Goal: Task Accomplishment & Management: Complete application form

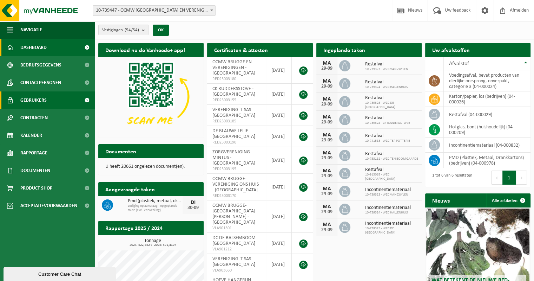
click at [38, 97] on span "Gebruikers" at bounding box center [33, 100] width 26 height 18
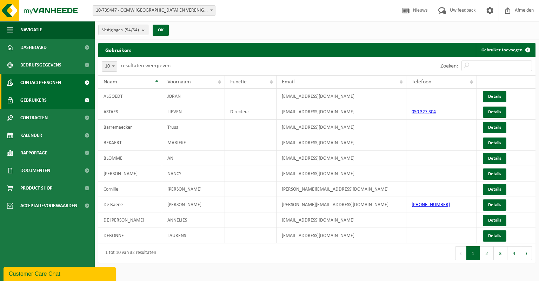
click at [44, 84] on span "Contactpersonen" at bounding box center [40, 83] width 41 height 18
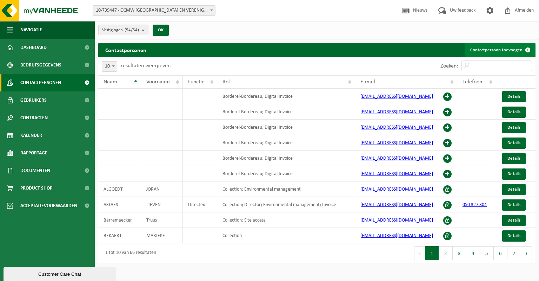
click at [496, 51] on link "Contactpersoon toevoegen" at bounding box center [500, 50] width 70 height 14
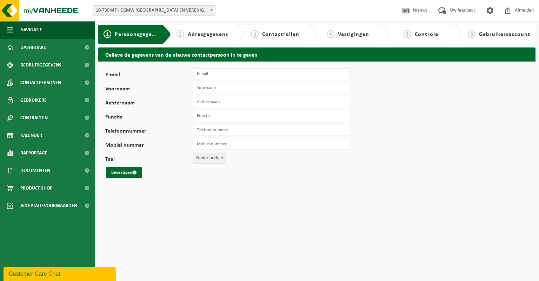
click at [259, 74] on input "E-mail" at bounding box center [272, 73] width 158 height 11
click at [290, 189] on html "Vestiging: 10-739447 - OCMW BRUGGE EN VERENIGINGEN - BRUGGE 10-739328 - CK RUDD…" at bounding box center [269, 140] width 539 height 281
click at [118, 34] on span "Persoonsgegevens" at bounding box center [140, 35] width 50 height 6
click at [31, 84] on span "Contactpersonen" at bounding box center [40, 83] width 41 height 18
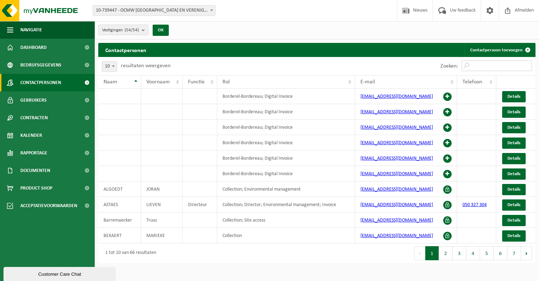
click at [494, 64] on input "Zoeken:" at bounding box center [497, 65] width 71 height 11
type input "m"
click at [495, 51] on link "Contactpersoon toevoegen" at bounding box center [500, 50] width 70 height 14
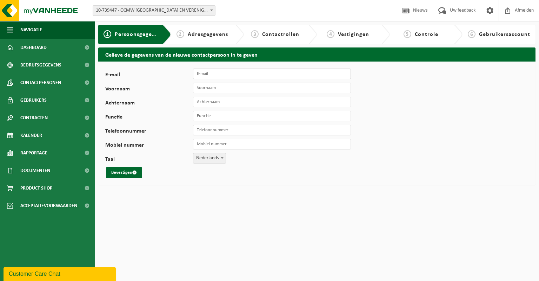
click at [222, 74] on input "E-mail" at bounding box center [272, 73] width 158 height 11
click at [231, 73] on input "michele.meire" at bounding box center [272, 73] width 158 height 11
type input "[PERSON_NAME][EMAIL_ADDRESS][DOMAIN_NAME]"
type input "Michèle"
type input "Meire"
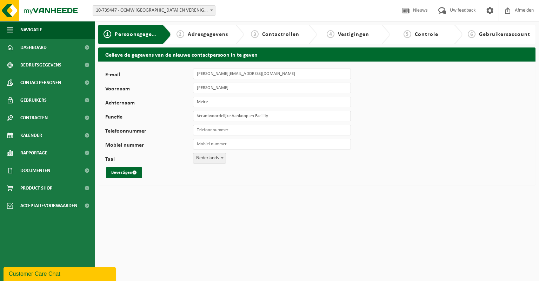
type input "Verantwoordelijke Aankoop en Facility"
type input "[PHONE_NUMBER]"
click at [122, 172] on button "Bevestigen" at bounding box center [124, 172] width 36 height 11
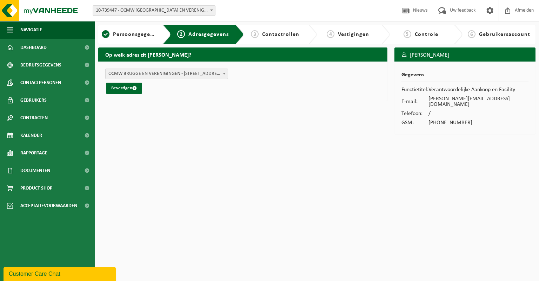
click at [221, 74] on span at bounding box center [224, 73] width 7 height 9
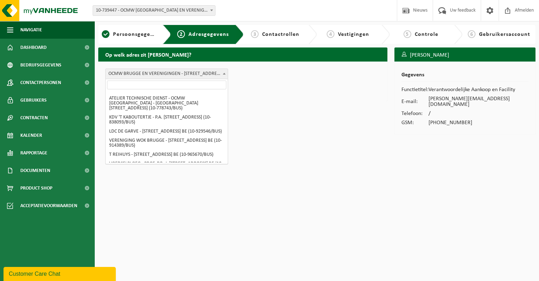
scroll to position [456, 0]
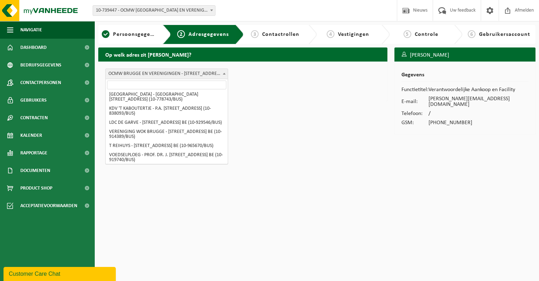
select select "13744"
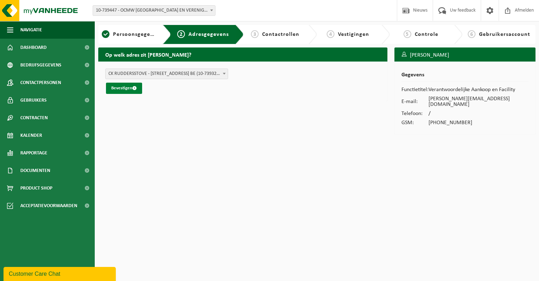
click at [127, 87] on button "Bevestigen" at bounding box center [124, 88] width 36 height 11
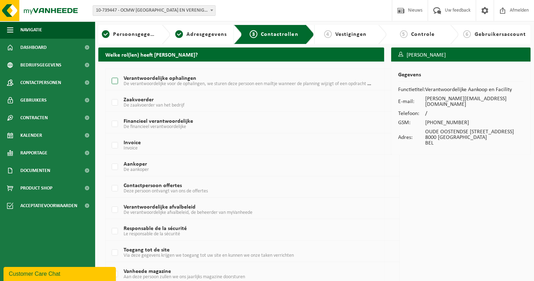
click at [114, 80] on label "Verantwoordelijke ophalingen De verantwoordelijke voor de ophalingen, we sturen…" at bounding box center [240, 81] width 261 height 11
click at [109, 72] on input "Verantwoordelijke ophalingen De verantwoordelijke voor de ophalingen, we sturen…" at bounding box center [109, 72] width 0 height 0
checkbox input "true"
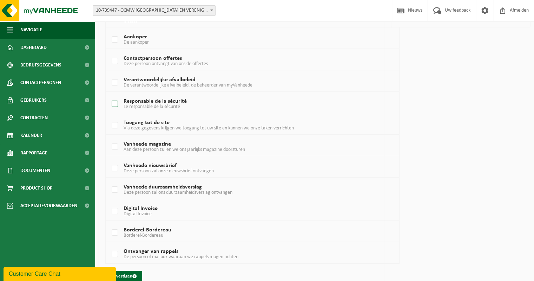
scroll to position [137, 0]
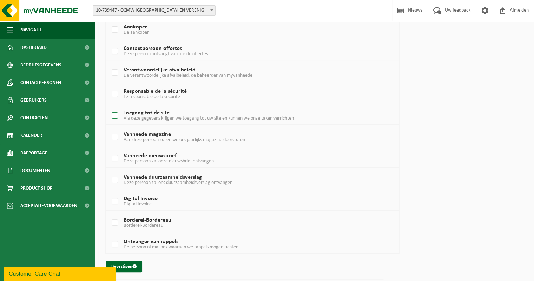
click at [115, 116] on label "Toegang tot de site Via deze gegevens krijgen we toegang tot uw site en kunnen …" at bounding box center [240, 115] width 261 height 11
click at [109, 107] on input "Toegang tot de site Via deze gegevens krijgen we toegang tot uw site en kunnen …" at bounding box center [109, 106] width 0 height 0
checkbox input "true"
click at [115, 136] on label "Vanheede magazine Aan deze persoon zullen we ons jaarlijks magazine doorsturen" at bounding box center [240, 137] width 261 height 11
click at [109, 128] on input "Vanheede magazine Aan deze persoon zullen we ons jaarlijks magazine doorsturen" at bounding box center [109, 128] width 0 height 0
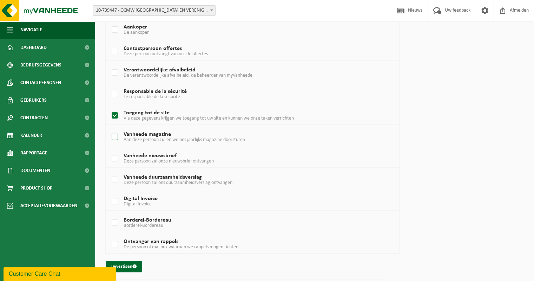
checkbox input "true"
click at [115, 158] on label "Vanheede nieuwsbrief Deze persoon zal onze nieuwsbrief ontvangen" at bounding box center [240, 158] width 261 height 11
click at [109, 150] on input "Vanheede nieuwsbrief Deze persoon zal onze nieuwsbrief ontvangen" at bounding box center [109, 149] width 0 height 0
checkbox input "true"
click at [124, 264] on button "Bevestigen" at bounding box center [124, 266] width 36 height 11
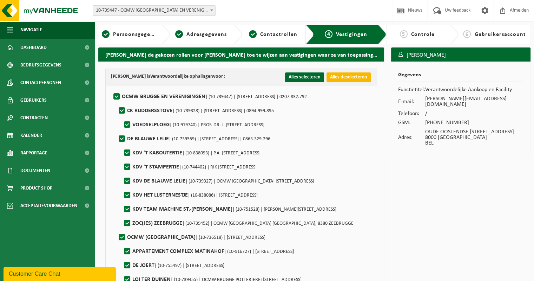
click at [339, 78] on button "Alles deselecteren" at bounding box center [349, 77] width 44 height 10
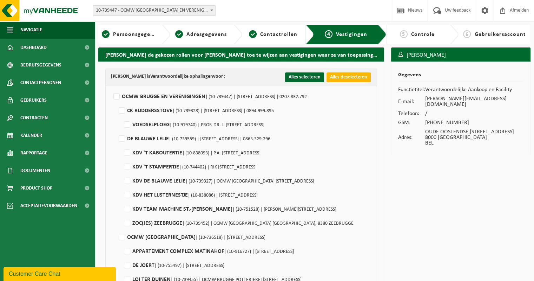
checkbox input "false"
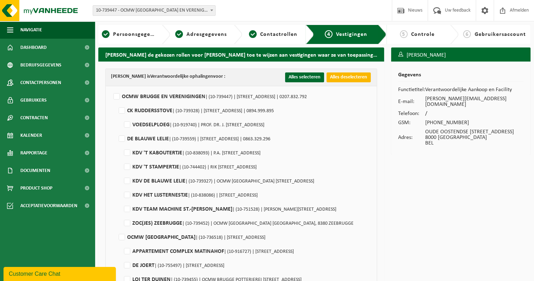
checkbox input "false"
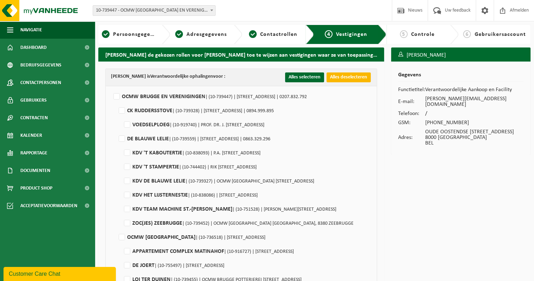
checkbox input "false"
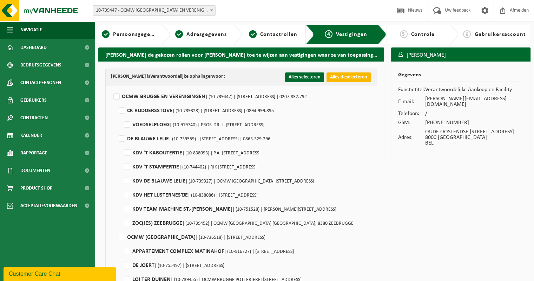
checkbox input "false"
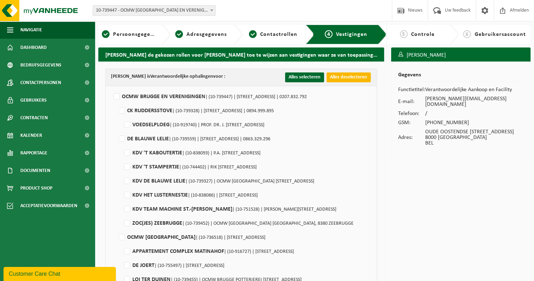
checkbox input "false"
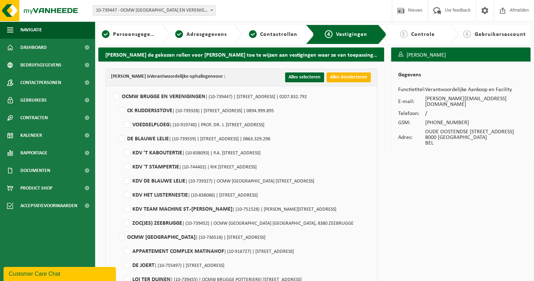
checkbox input "false"
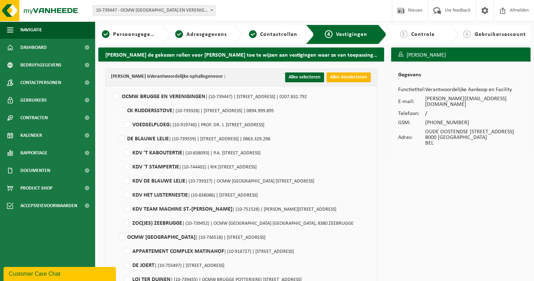
checkbox input "false"
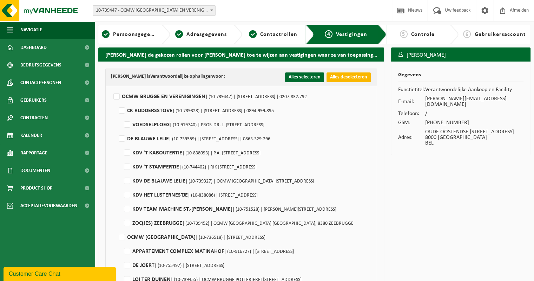
checkbox input "false"
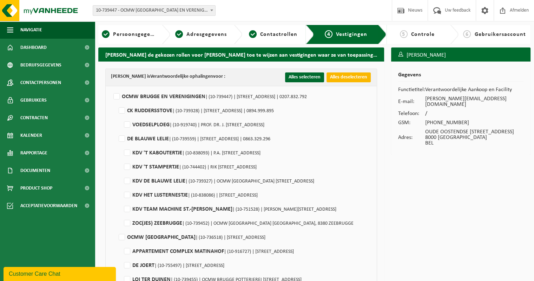
checkbox input "false"
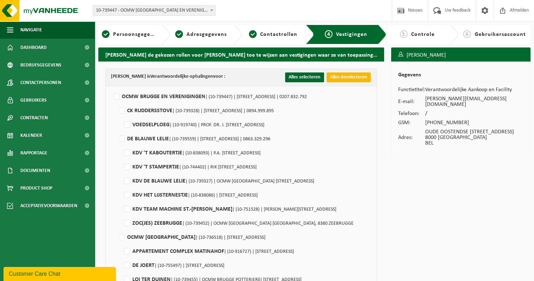
checkbox input "false"
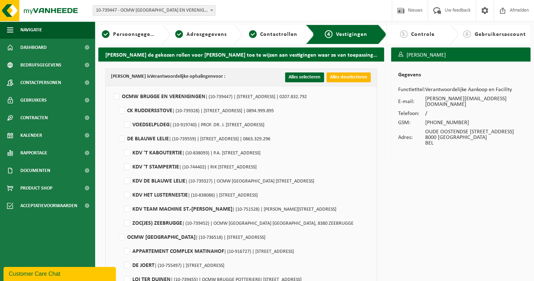
checkbox input "false"
click at [123, 110] on label"] "CK RUDDERSSTOVE | (10-739328) | OUDE OOSTENDSE STEENWEG 93 B, 8000 BRUGGE | 089…" at bounding box center [195, 110] width 157 height 11
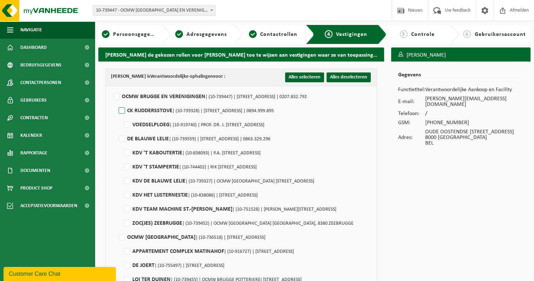
click at [116, 102] on input "CK RUDDERSSTOVE | (10-739328) | OUDE OOSTENDSE STEENWEG 93 B, 8000 BRUGGE | 089…" at bounding box center [116, 101] width 0 height 0
checkbox input "true"
click at [126, 121] on label"] "VOEDSELPLOEG | (10-919740) | PROF. DR. J. SEBRECHTSSTRAAT 2, 8000 BRUGGE" at bounding box center [194, 124] width 142 height 11
click at [121, 116] on input "VOEDSELPLOEG | (10-919740) | PROF. DR. J. SEBRECHTSSTRAAT 2, 8000 BRUGGE" at bounding box center [121, 116] width 0 height 0
click at [123, 122] on label"] "VOEDSELPLOEG | (10-919740) | PROF. DR. J. SEBRECHTSSTRAAT 2, 8000 BRUGGE" at bounding box center [194, 124] width 142 height 11
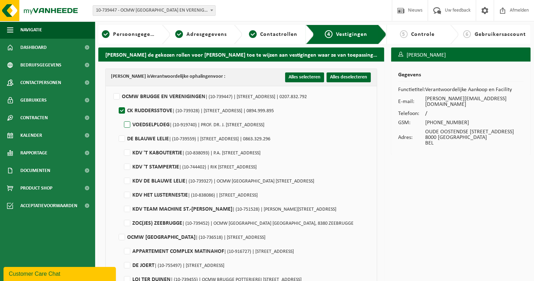
click at [121, 116] on input "VOEDSELPLOEG | (10-919740) | PROF. DR. J. SEBRECHTSSTRAAT 2, 8000 BRUGGE" at bounding box center [121, 116] width 0 height 0
checkbox input "true"
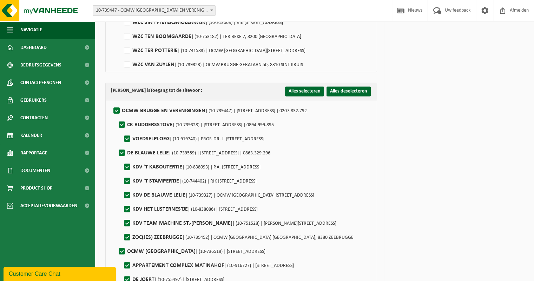
scroll to position [772, 0]
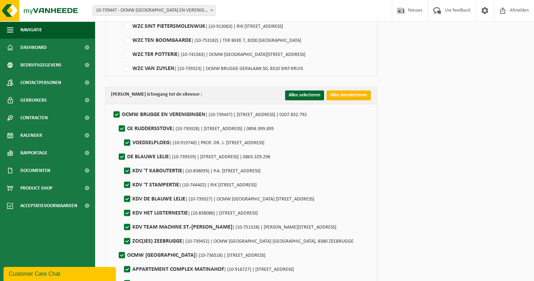
click at [346, 95] on button "Alles deselecteren" at bounding box center [349, 95] width 44 height 10
checkbox input "false"
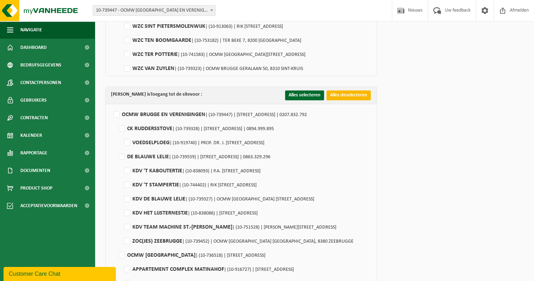
checkbox input "false"
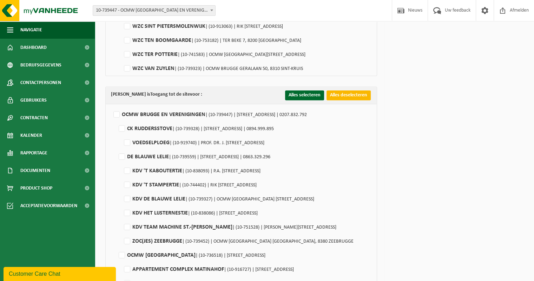
checkbox input "false"
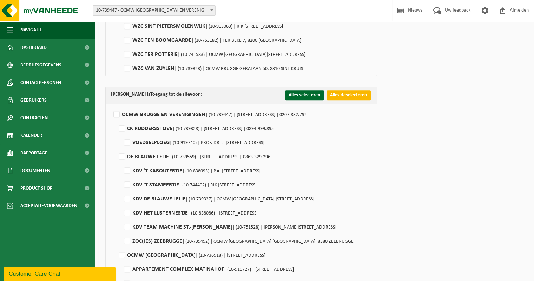
checkbox input "false"
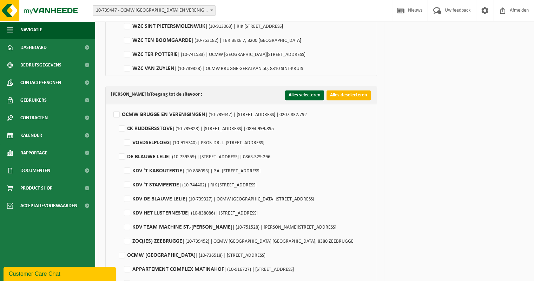
checkbox input "false"
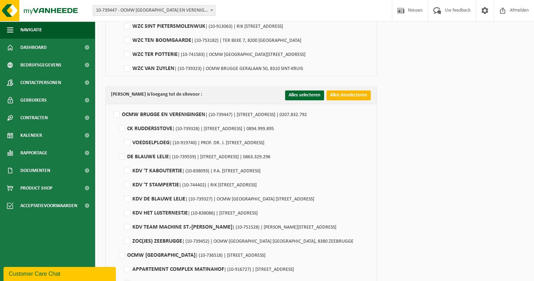
checkbox input "false"
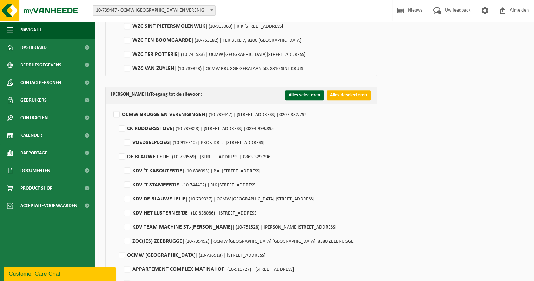
checkbox input "false"
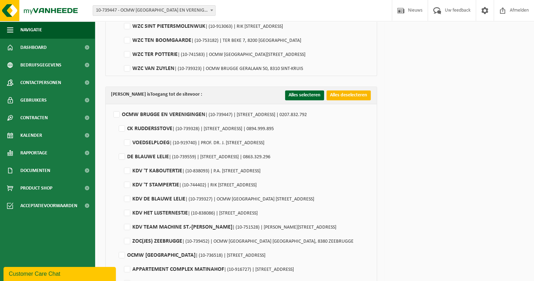
checkbox input "false"
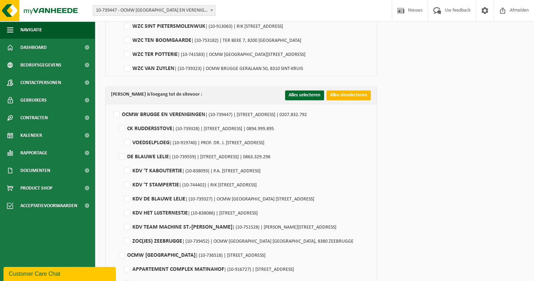
checkbox input "false"
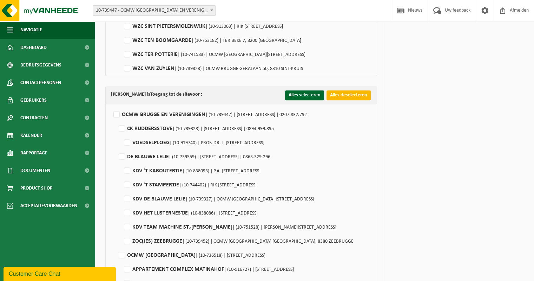
checkbox input "false"
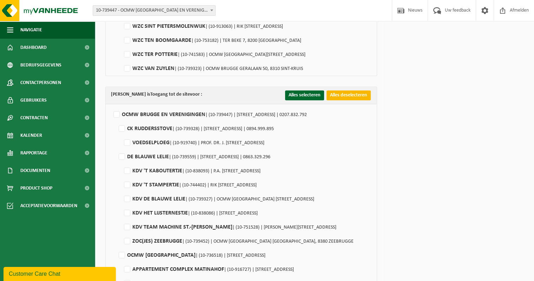
checkbox input "false"
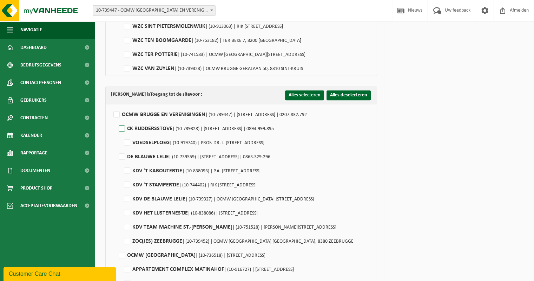
click at [121, 127] on label"] "CK RUDDERSSTOVE | (10-739328) | OUDE OOSTENDSE STEENWEG 93 B, 8000 BRUGGE | 089…" at bounding box center [195, 128] width 157 height 11
click at [116, 120] on input "CK RUDDERSSTOVE | (10-739328) | OUDE OOSTENDSE STEENWEG 93 B, 8000 BRUGGE | 089…" at bounding box center [116, 119] width 0 height 0
checkbox input "true"
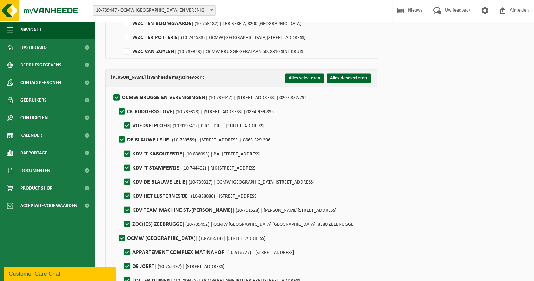
scroll to position [1580, 0]
click at [353, 77] on button "Alles deselecteren" at bounding box center [349, 78] width 44 height 10
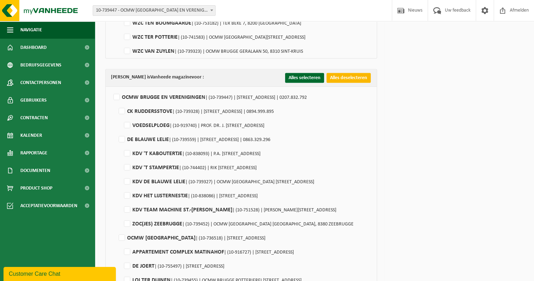
checkbox input "false"
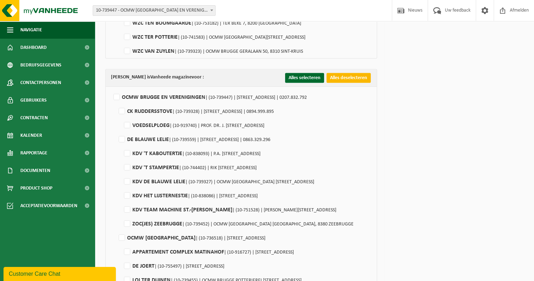
checkbox input "false"
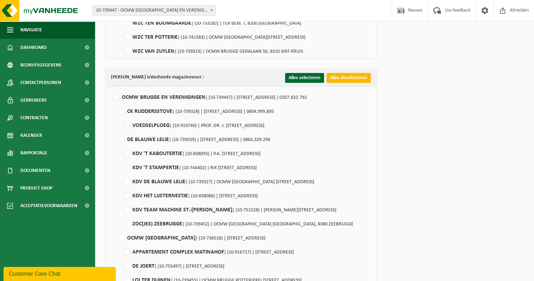
checkbox input "false"
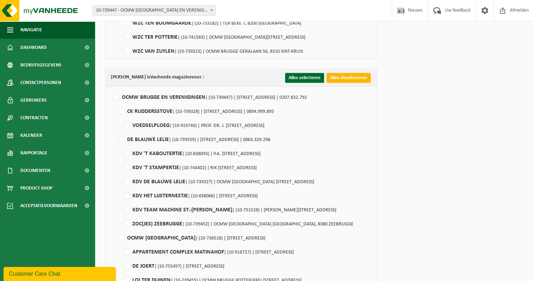
checkbox input "false"
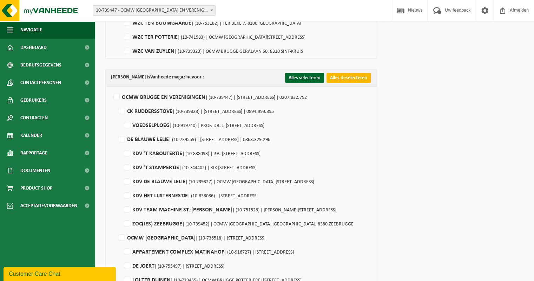
checkbox input "false"
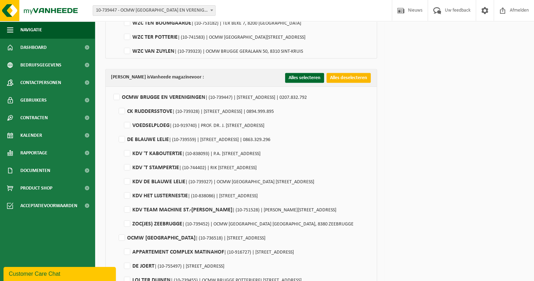
checkbox input "false"
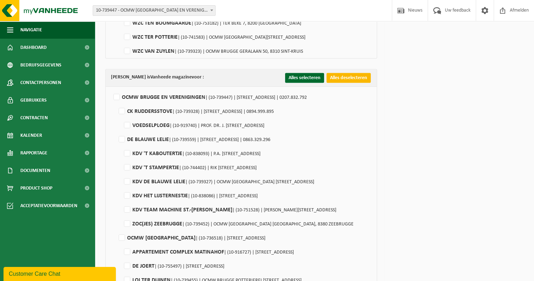
checkbox input "false"
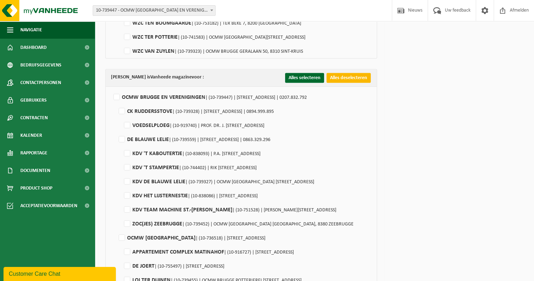
checkbox input "false"
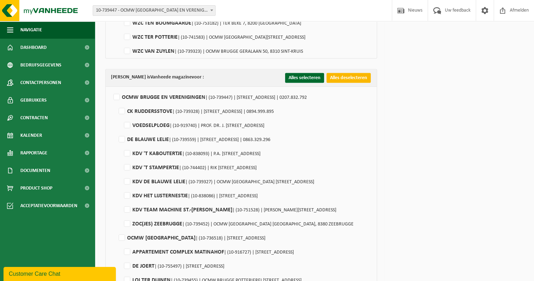
checkbox input "false"
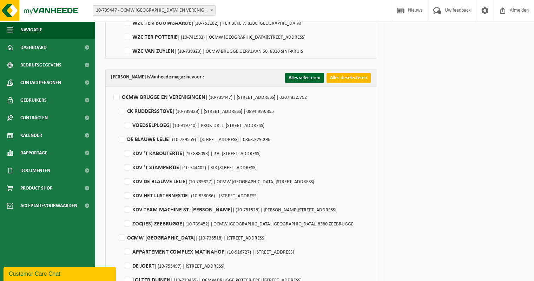
checkbox input "false"
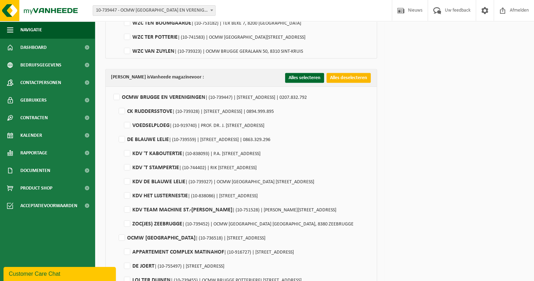
checkbox input "false"
click at [125, 112] on label"] "CK RUDDERSSTOVE | (10-739328) | OUDE OOSTENDSE STEENWEG 93 B, 8000 BRUGGE | 089…" at bounding box center [195, 111] width 157 height 11
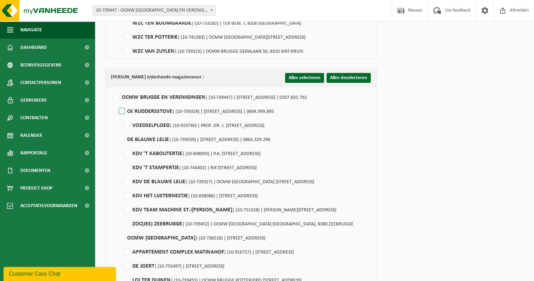
click at [116, 103] on input "CK RUDDERSSTOVE | (10-739328) | OUDE OOSTENDSE STEENWEG 93 B, 8000 BRUGGE | 089…" at bounding box center [116, 102] width 0 height 0
checkbox input "true"
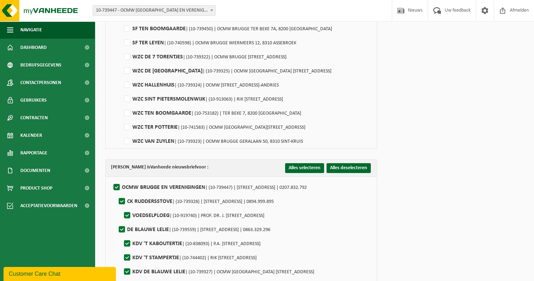
scroll to position [2282, 0]
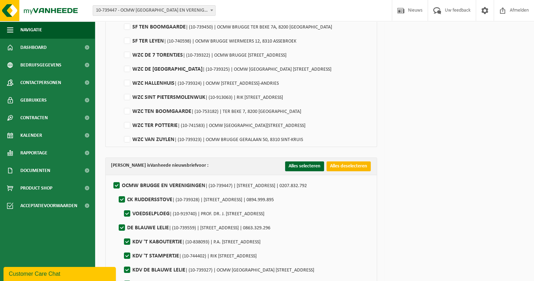
click at [336, 167] on button "Alles deselecteren" at bounding box center [349, 166] width 44 height 10
checkbox input "false"
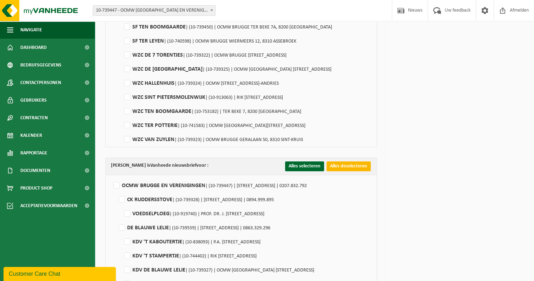
checkbox input "false"
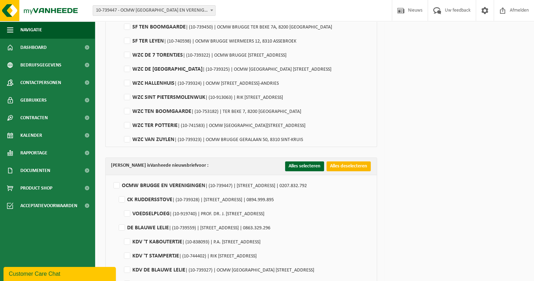
checkbox input "false"
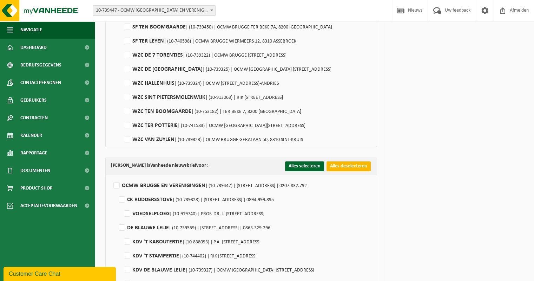
checkbox input "false"
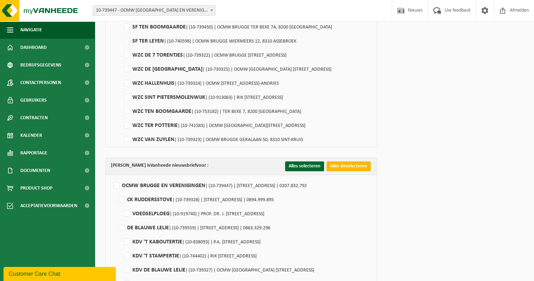
checkbox input "false"
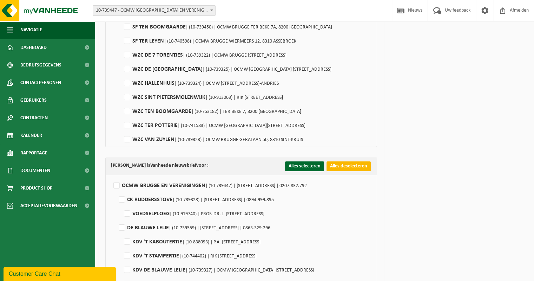
checkbox input "false"
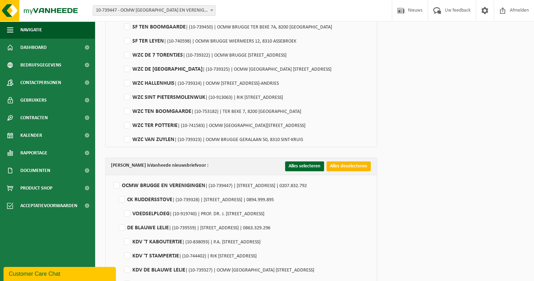
checkbox input "false"
click at [121, 202] on label"] "CK RUDDERSSTOVE | (10-739328) | OUDE OOSTENDSE STEENWEG 93 B, 8000 BRUGGE | 089…" at bounding box center [195, 199] width 157 height 11
click at [116, 191] on input "CK RUDDERSSTOVE | (10-739328) | OUDE OOSTENDSE STEENWEG 93 B, 8000 BRUGGE | 089…" at bounding box center [116, 190] width 0 height 0
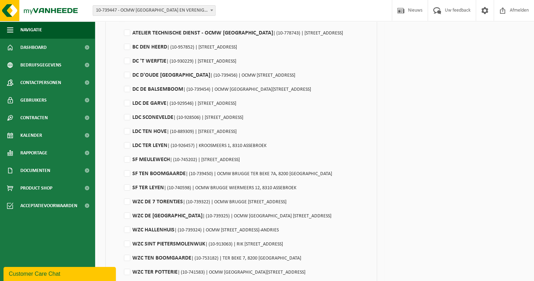
scroll to position [2969, 0]
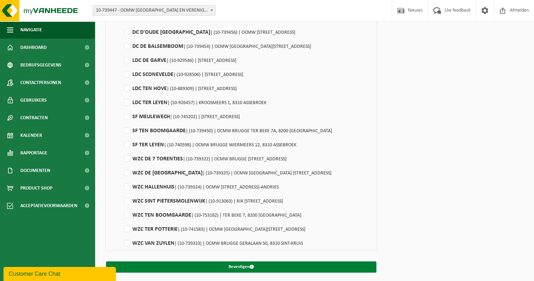
click at [249, 265] on button "Bevestigen" at bounding box center [241, 266] width 270 height 11
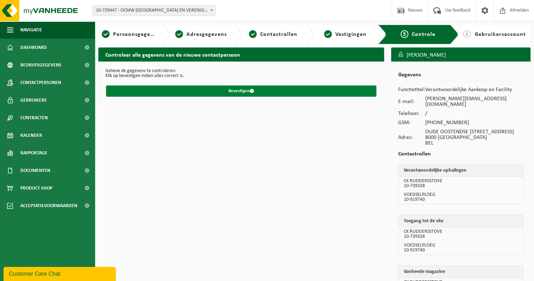
click at [242, 88] on button "Bevestigen" at bounding box center [241, 90] width 270 height 11
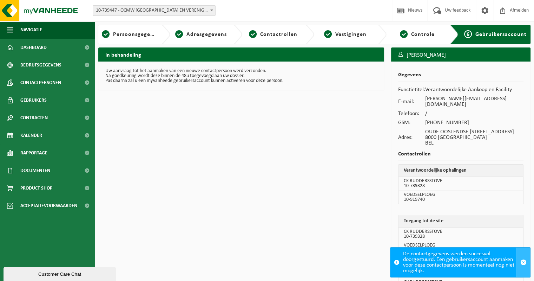
click at [523, 265] on span "button" at bounding box center [523, 262] width 6 height 6
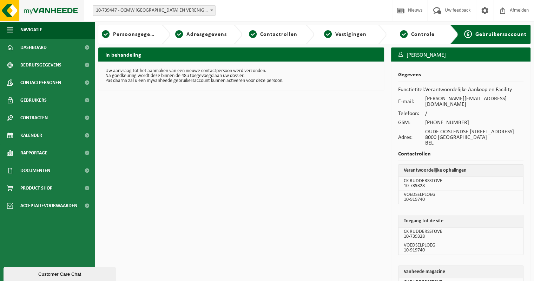
click at [27, 10] on img at bounding box center [42, 10] width 84 height 21
